Goal: Task Accomplishment & Management: Use online tool/utility

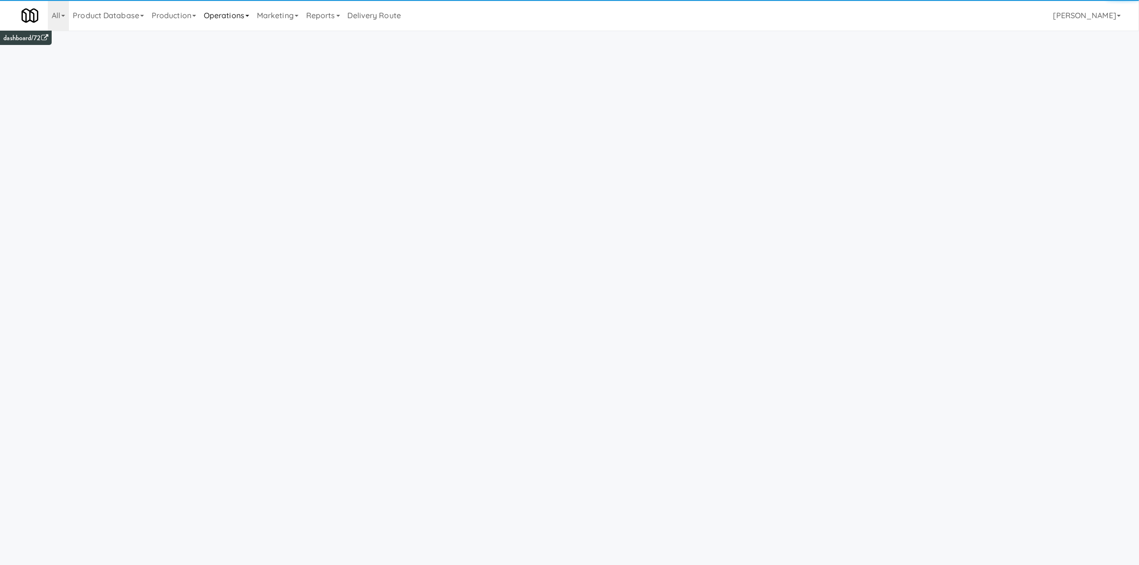
click at [253, 12] on link "Operations" at bounding box center [226, 15] width 53 height 31
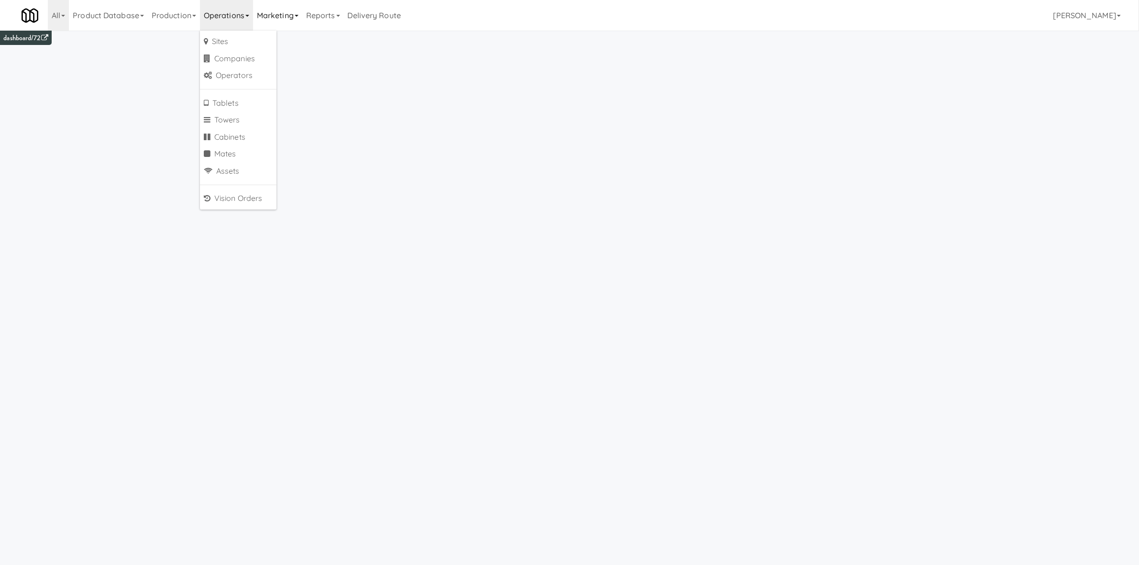
click at [297, 19] on link "Marketing" at bounding box center [277, 15] width 49 height 31
click at [46, 5] on link at bounding box center [30, 15] width 33 height 31
click at [57, 18] on link "All" at bounding box center [58, 15] width 21 height 31
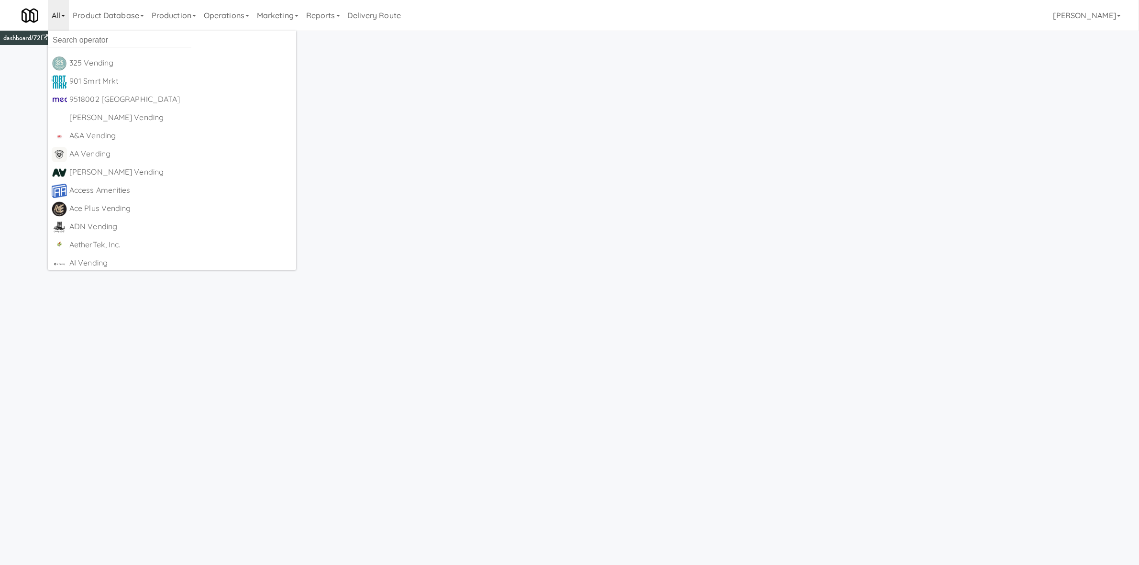
click at [71, 33] on ul "325 Vending [URL][DOMAIN_NAME] 901 Smrt Mrkt [URL][DOMAIN_NAME] 9518002 [GEOGRA…" at bounding box center [172, 150] width 248 height 239
click at [54, 9] on link "All" at bounding box center [58, 15] width 21 height 31
click at [72, 42] on input "text" at bounding box center [120, 40] width 144 height 14
type input "summer"
click at [104, 65] on div "Summerhill Market" at bounding box center [128, 63] width 118 height 14
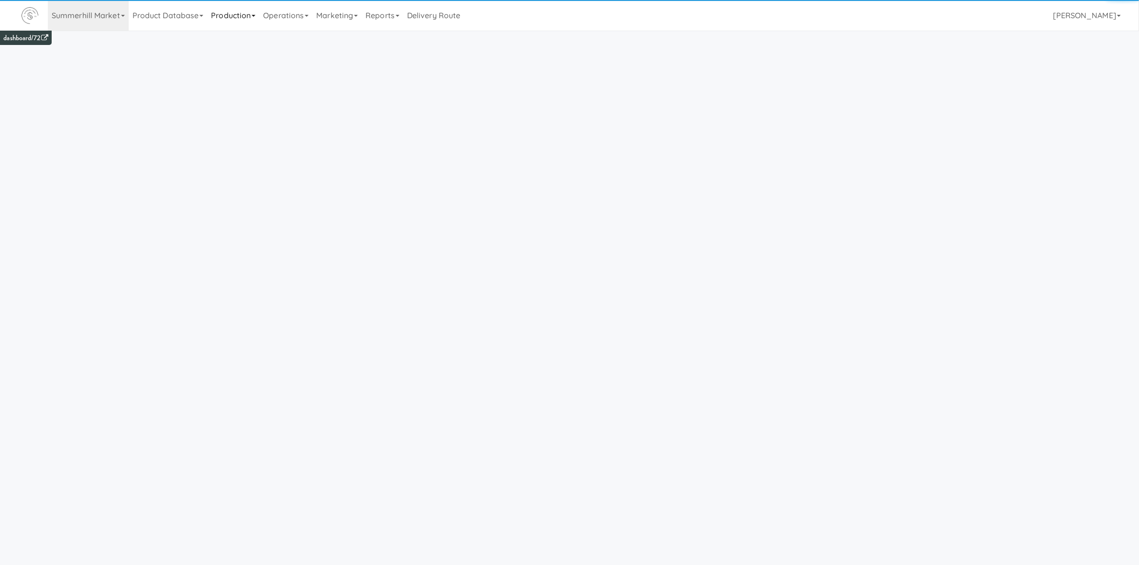
click at [256, 19] on link "Production" at bounding box center [233, 15] width 52 height 31
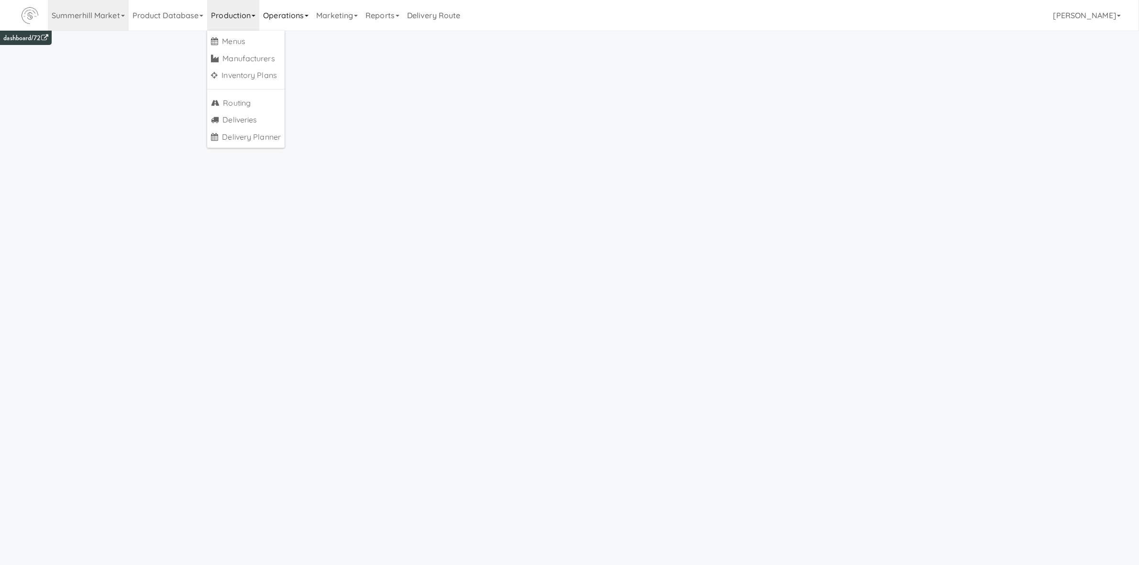
click at [285, 14] on link "Operations" at bounding box center [285, 15] width 53 height 31
click at [337, 23] on link "Marketing" at bounding box center [336, 15] width 49 height 31
click at [361, 65] on link "Vouchers" at bounding box center [350, 69] width 77 height 17
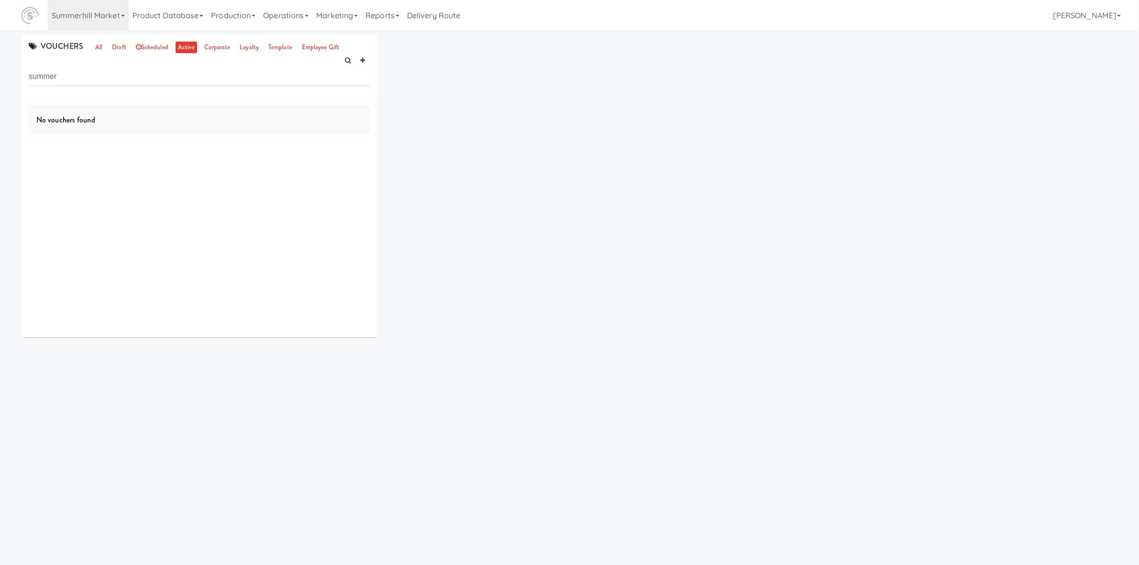
type input "summer"
click at [100, 47] on link "all" at bounding box center [99, 48] width 12 height 12
click at [103, 70] on input "summer" at bounding box center [200, 77] width 342 height 18
click at [70, 84] on input "summer" at bounding box center [200, 77] width 342 height 18
click at [70, 83] on input "summer" at bounding box center [200, 77] width 342 height 18
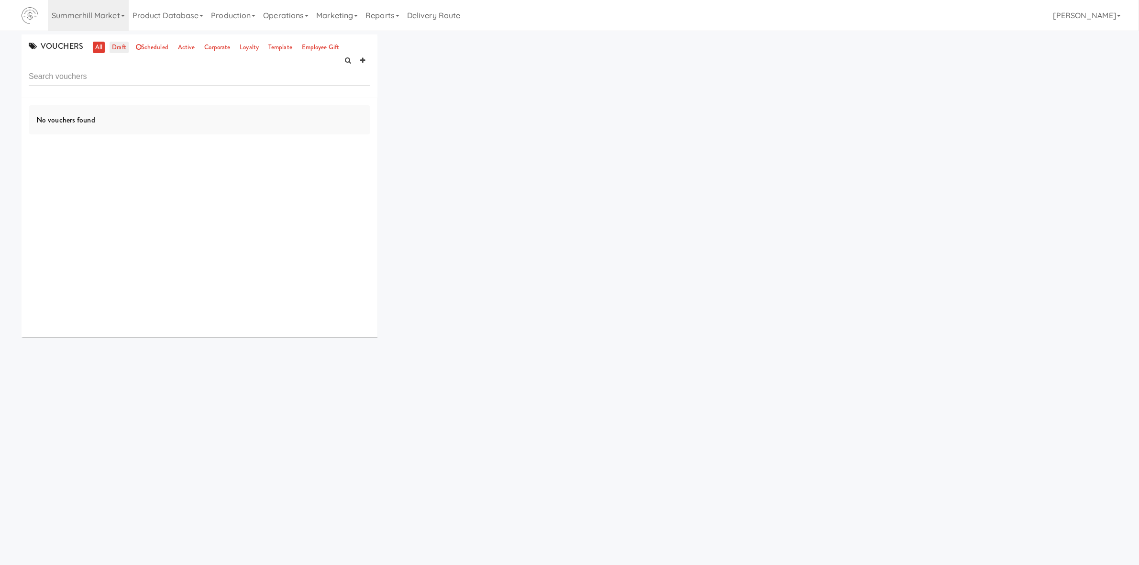
click at [117, 49] on link "draft" at bounding box center [119, 48] width 19 height 12
click at [94, 45] on link "all" at bounding box center [99, 48] width 12 height 12
click at [97, 81] on input "text" at bounding box center [200, 77] width 342 height 18
click at [198, 51] on ul "all draft scheduled active corporate loyalty template employee gift" at bounding box center [217, 48] width 254 height 12
click at [185, 50] on link "active" at bounding box center [187, 48] width 22 height 12
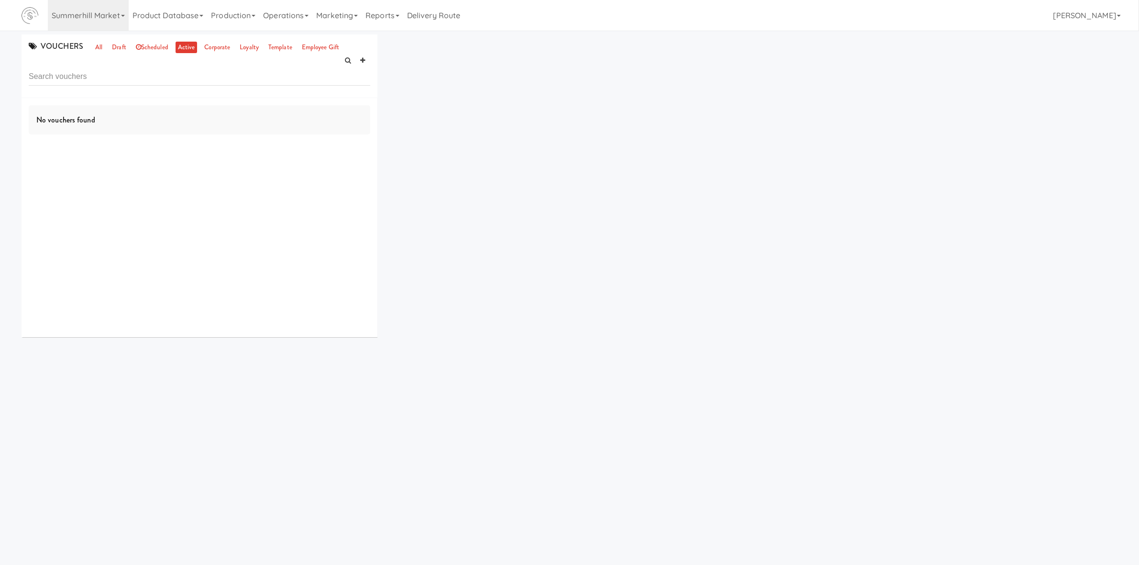
click at [186, 50] on link "active" at bounding box center [187, 48] width 22 height 12
click at [89, 18] on link "Summerhill Market" at bounding box center [88, 15] width 81 height 31
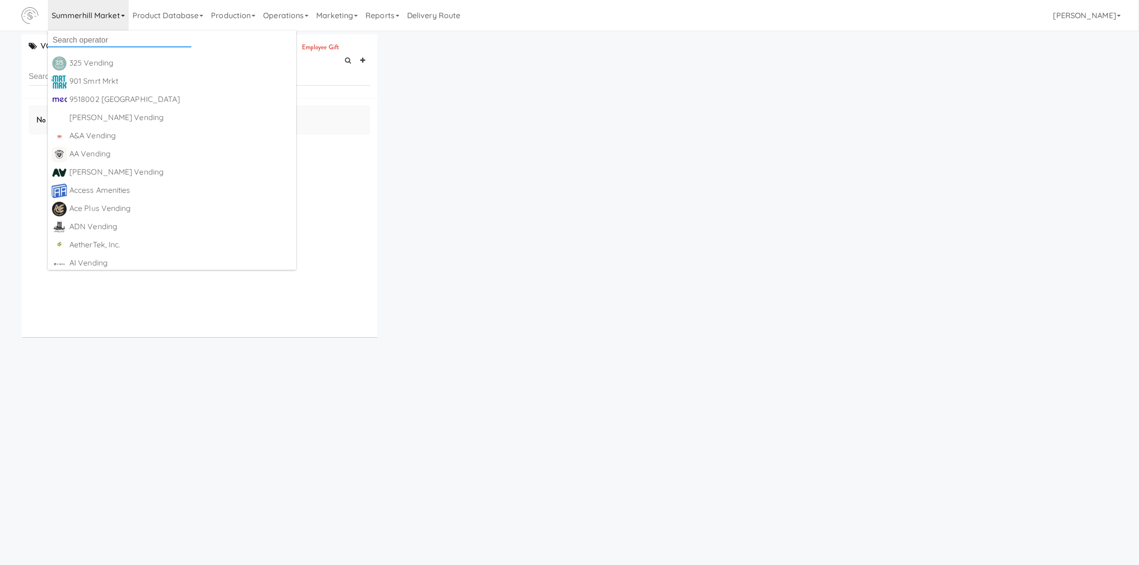
click at [89, 36] on input "text" at bounding box center [120, 40] width 144 height 14
type input "a"
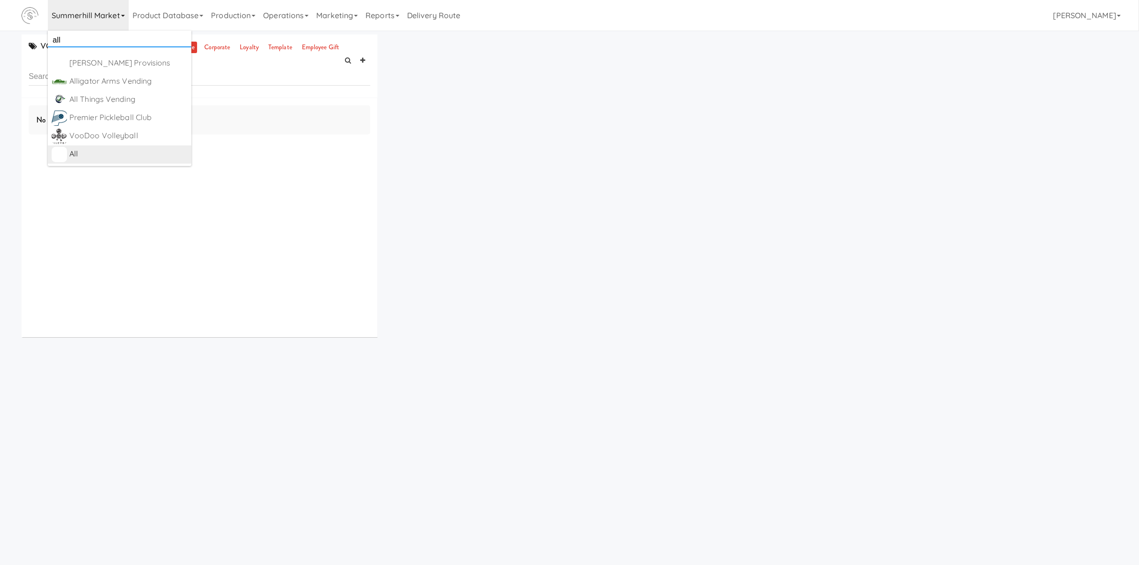
type input "all"
click at [92, 153] on div "All" at bounding box center [128, 154] width 118 height 14
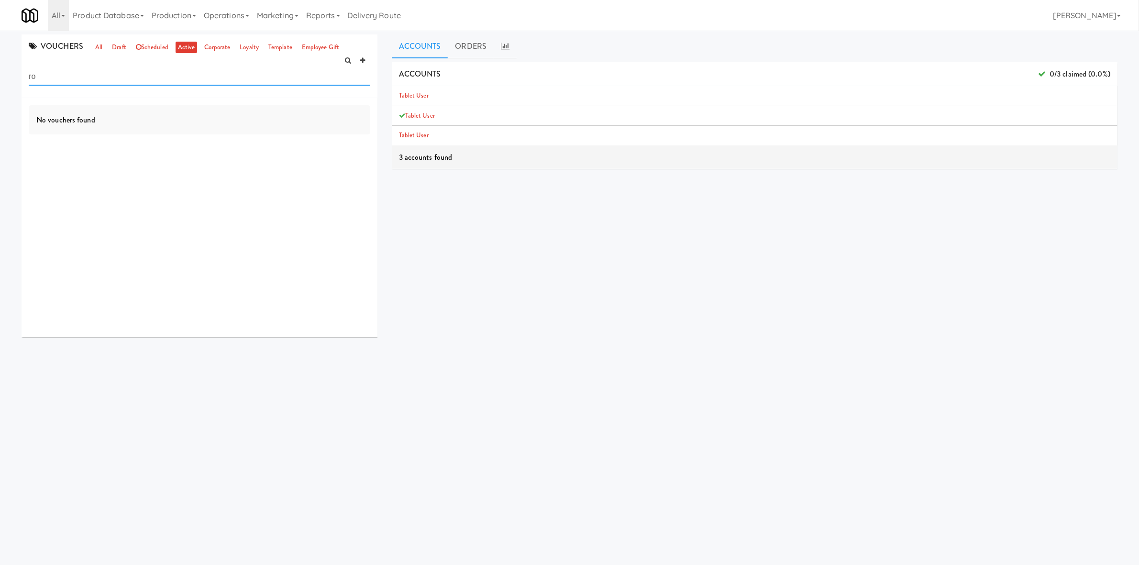
type input "r"
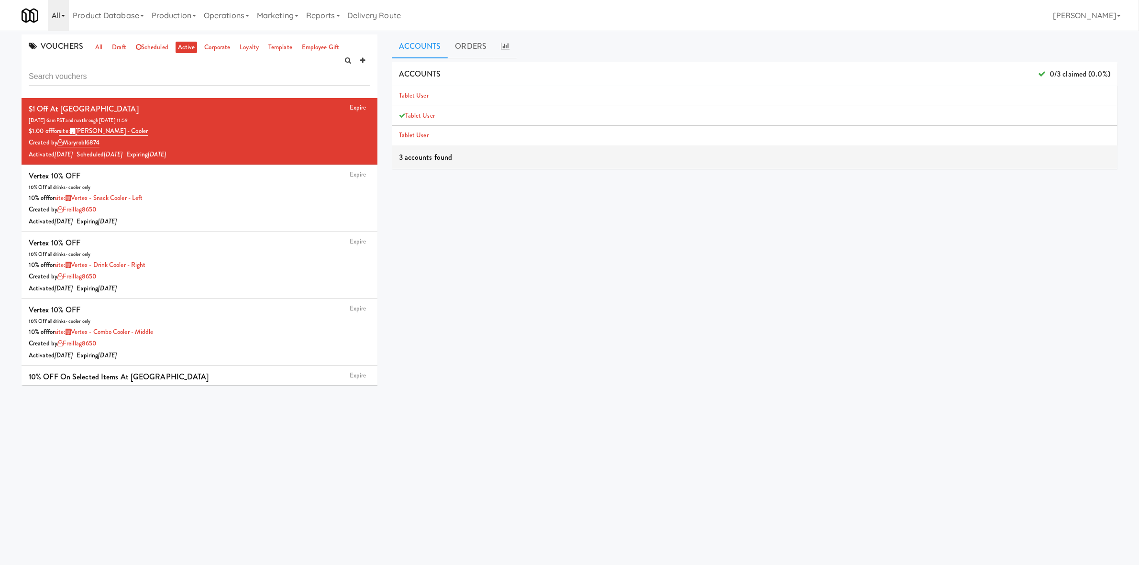
click at [61, 24] on link "All" at bounding box center [58, 15] width 21 height 31
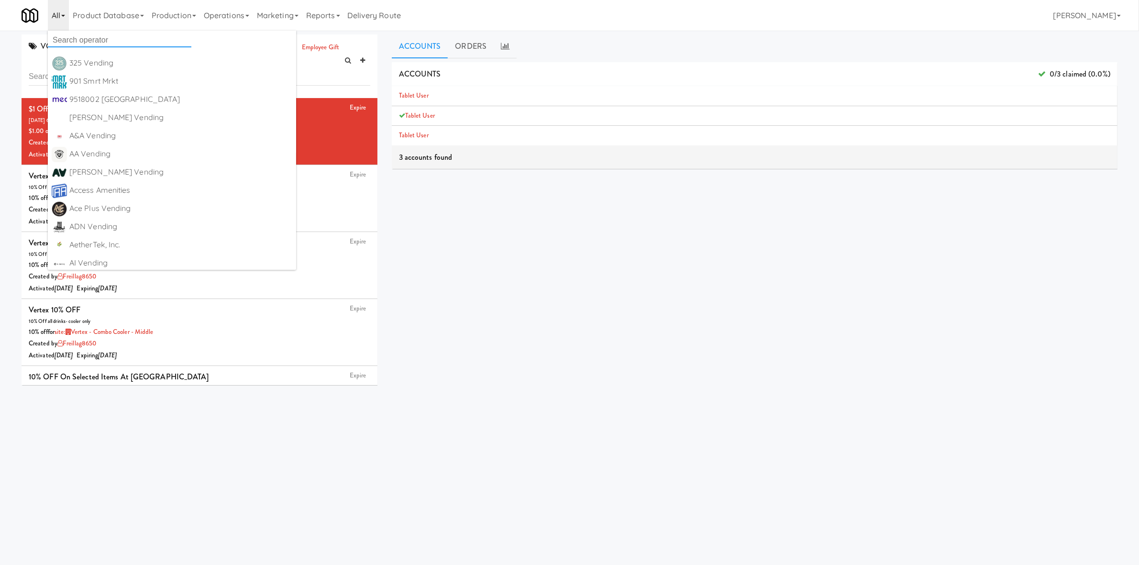
click at [66, 41] on input "text" at bounding box center [120, 40] width 144 height 14
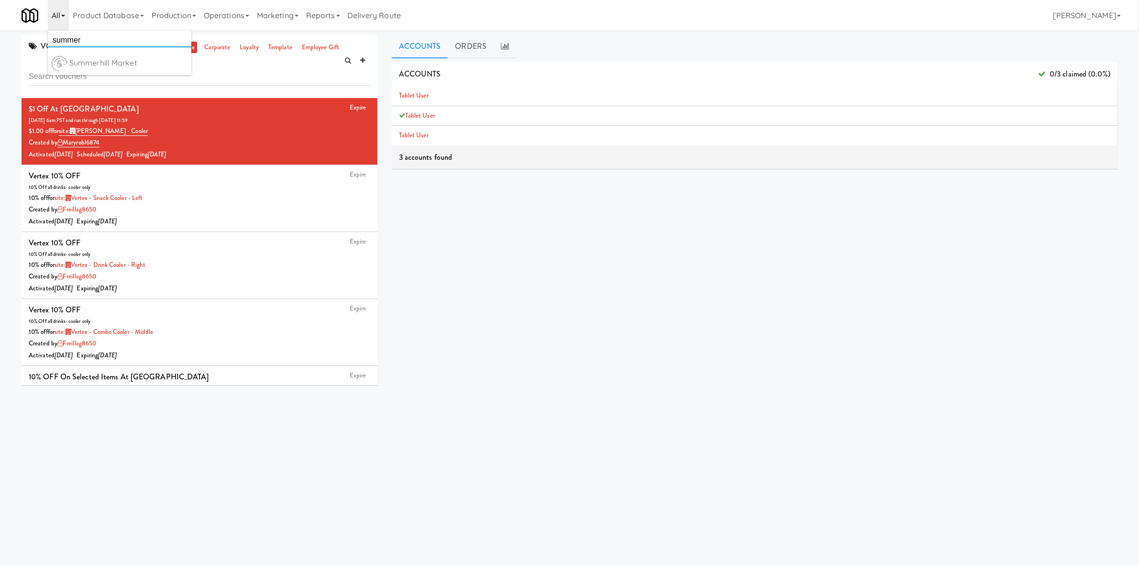
type input "summer"
click at [81, 62] on div "Summerhill Market" at bounding box center [128, 63] width 118 height 14
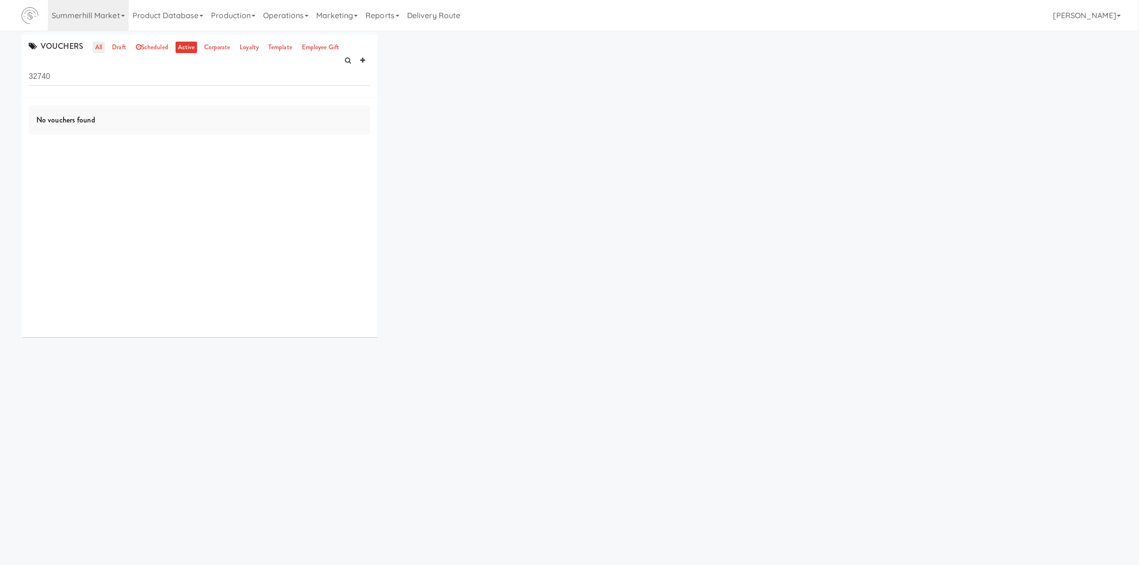
click at [95, 50] on link "all" at bounding box center [99, 48] width 12 height 12
click at [87, 75] on input "32740" at bounding box center [200, 77] width 342 height 18
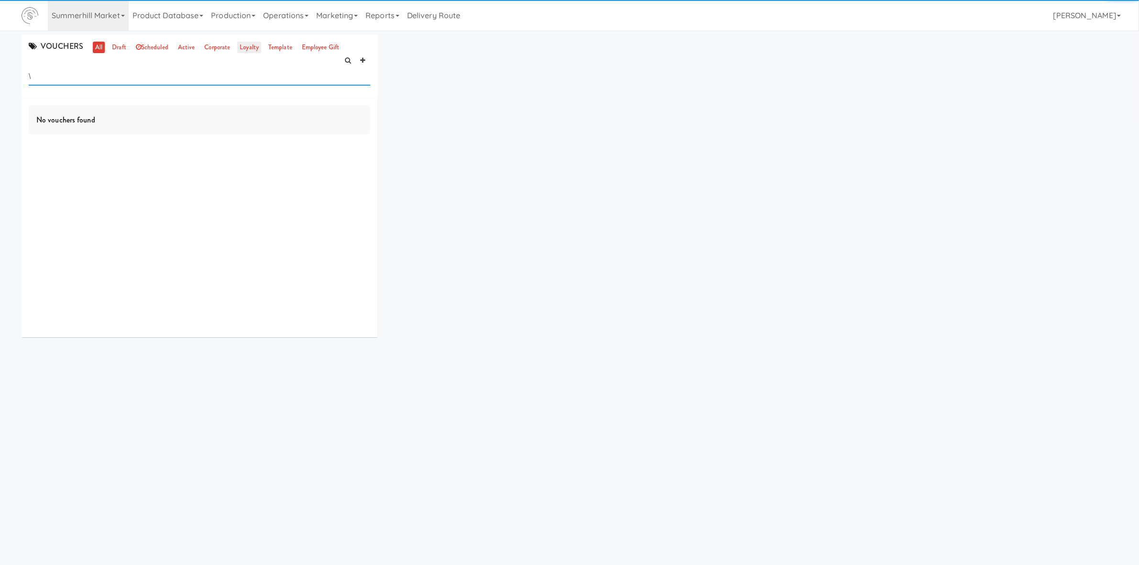
type input "\"
click at [259, 48] on link "loyalty" at bounding box center [249, 48] width 24 height 12
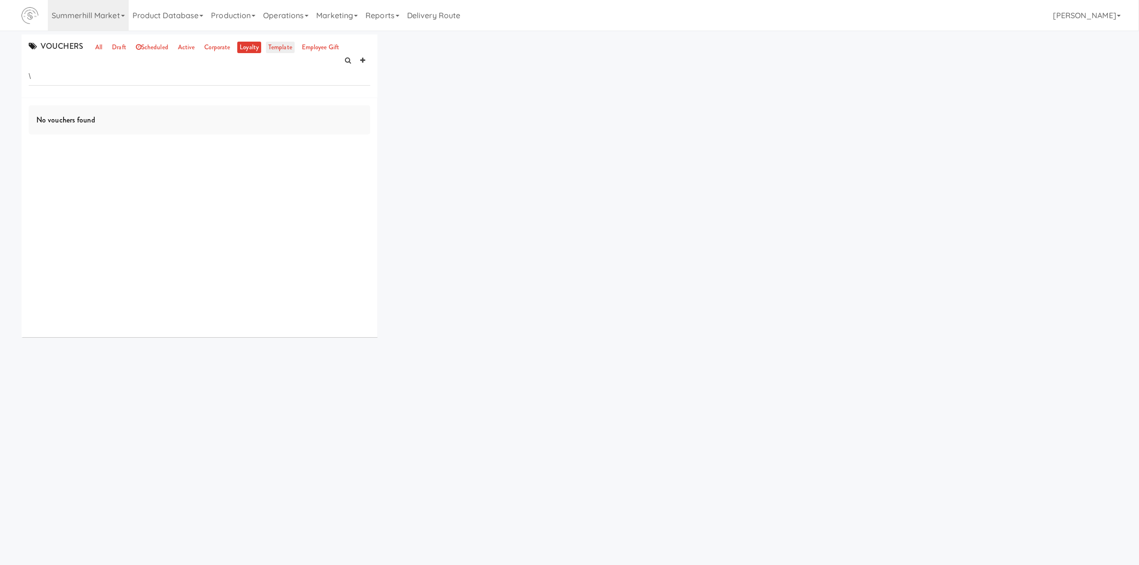
click at [268, 44] on link "template" at bounding box center [280, 48] width 29 height 12
click at [86, 48] on div "VOUCHERS all draft scheduled active corporate loyalty template employee gift \" at bounding box center [200, 66] width 356 height 64
click at [88, 68] on input "\" at bounding box center [200, 77] width 342 height 18
click at [90, 52] on ul "all draft scheduled active corporate loyalty template employee gift" at bounding box center [217, 48] width 254 height 12
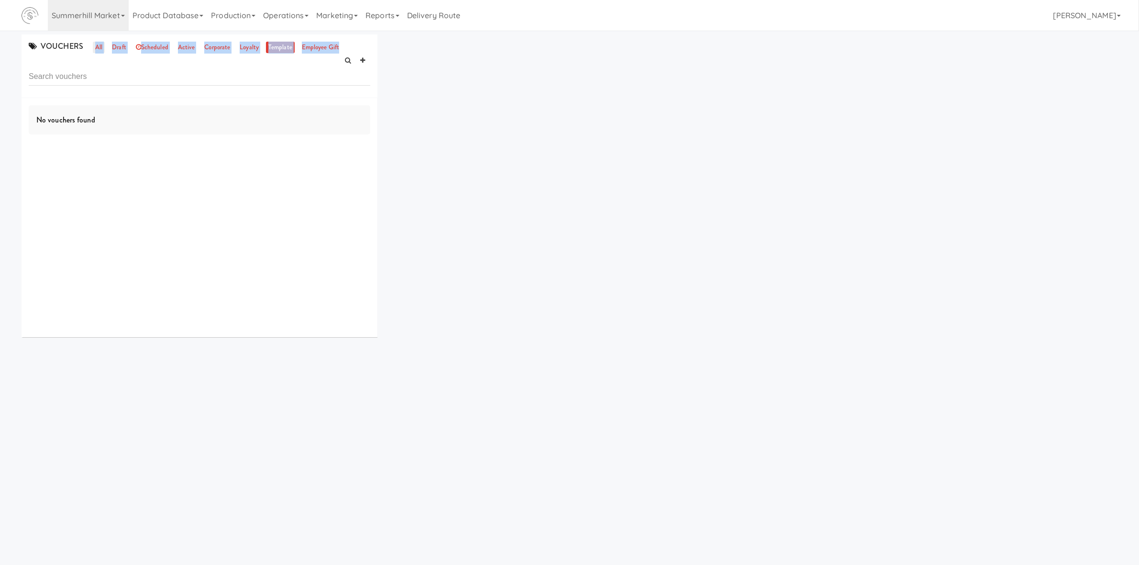
click at [99, 45] on link "all" at bounding box center [99, 48] width 12 height 12
click at [116, 47] on link "draft" at bounding box center [119, 48] width 19 height 12
